Goal: Find contact information: Find contact information

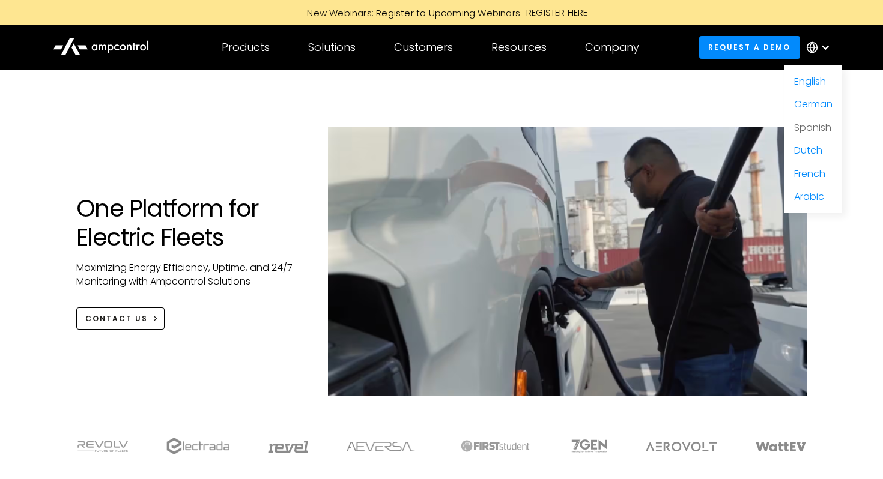
click at [812, 130] on link "Spanish" at bounding box center [812, 128] width 37 height 14
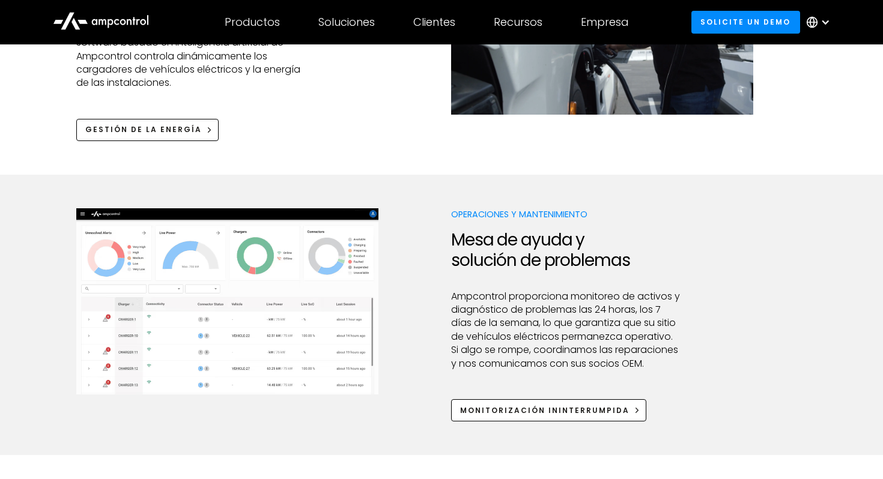
scroll to position [1017, 0]
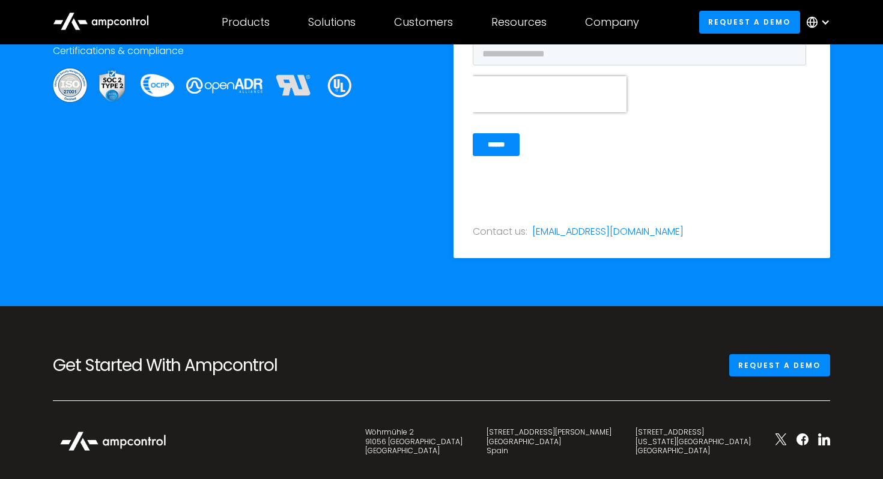
click at [462, 429] on div "Wöhrmühle 2 91056 Erlangen Germany" at bounding box center [413, 442] width 97 height 28
copy div "Wöhrmühle 2"
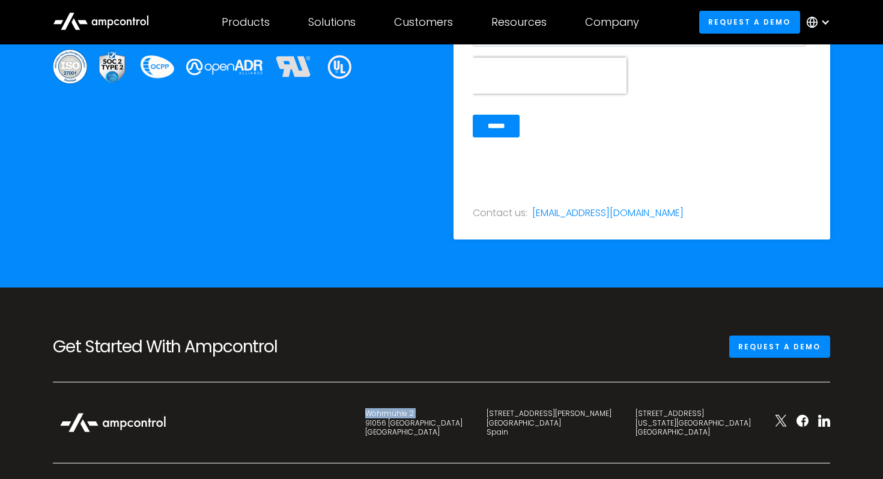
scroll to position [4064, 0]
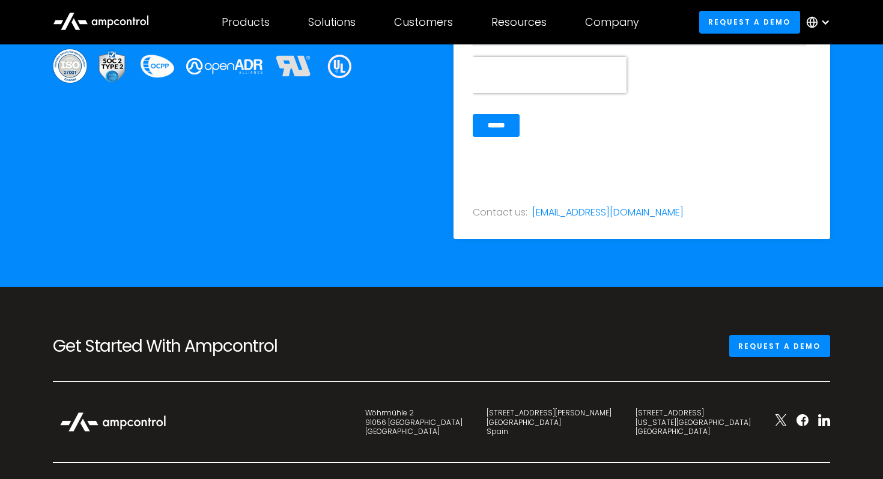
click at [462, 427] on div "Wöhrmühle 2 91056 Erlangen Germany" at bounding box center [413, 422] width 97 height 28
click at [462, 420] on div "Wöhrmühle 2 91056 Erlangen Germany" at bounding box center [413, 422] width 97 height 28
copy div "91056"
